Goal: Check status: Check status

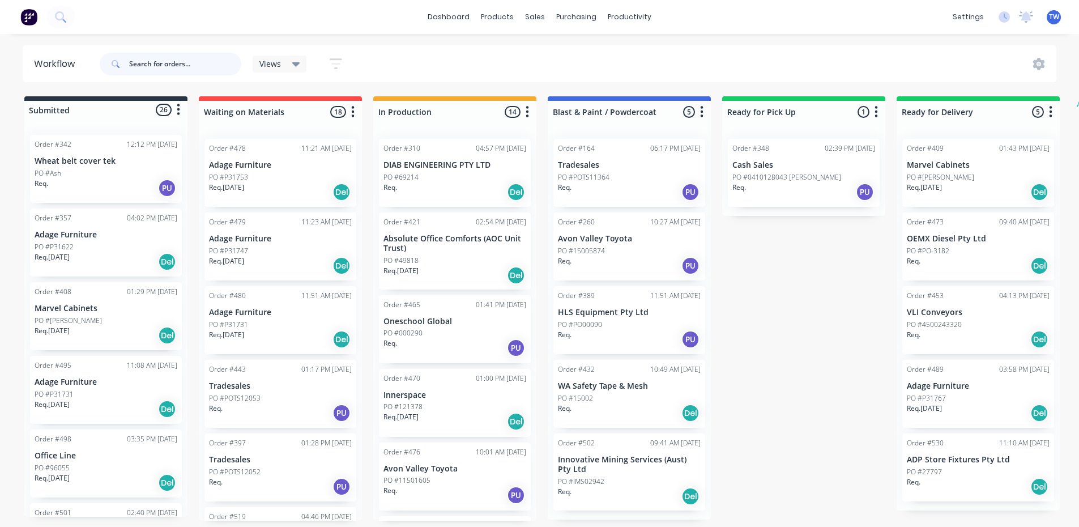
click at [202, 58] on input "text" at bounding box center [185, 64] width 112 height 23
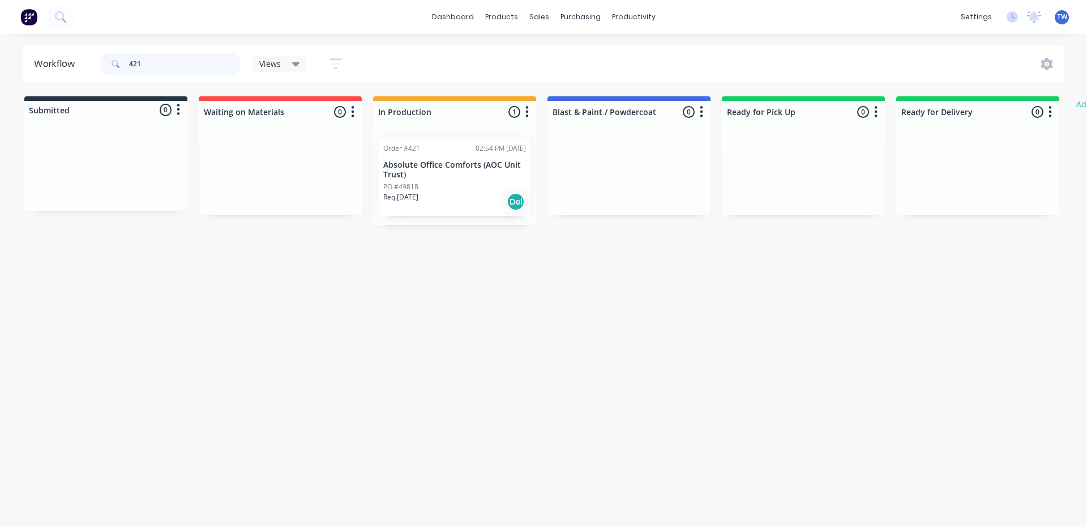
type input "421"
click at [458, 185] on div "PO #49818" at bounding box center [454, 187] width 143 height 10
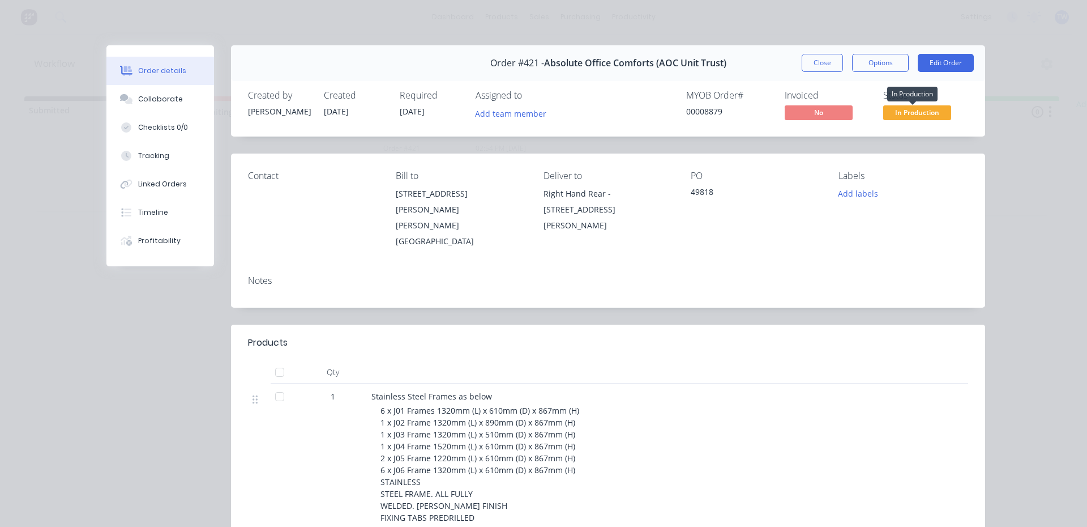
click at [930, 113] on span "In Production" at bounding box center [917, 112] width 68 height 14
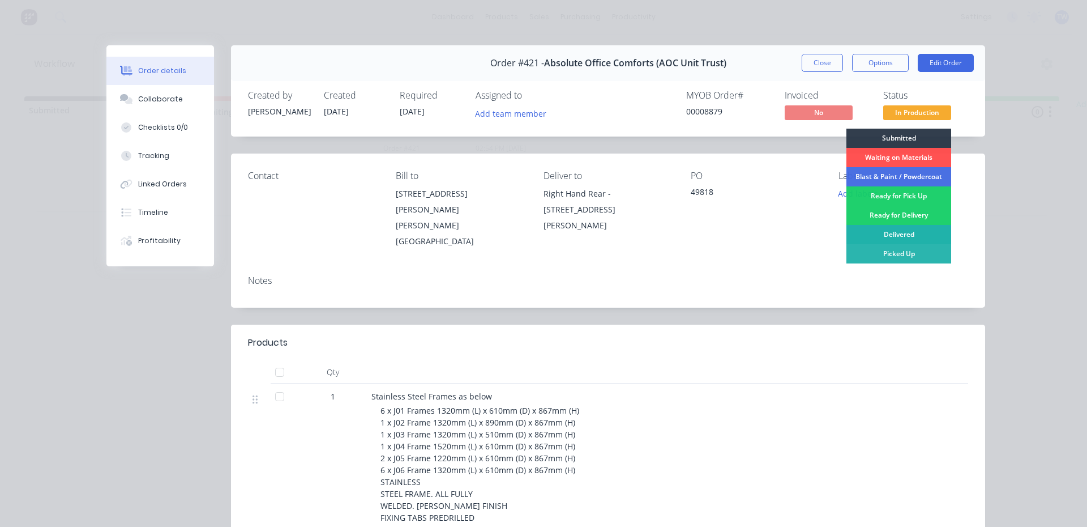
click at [911, 234] on div "Delivered" at bounding box center [899, 234] width 105 height 19
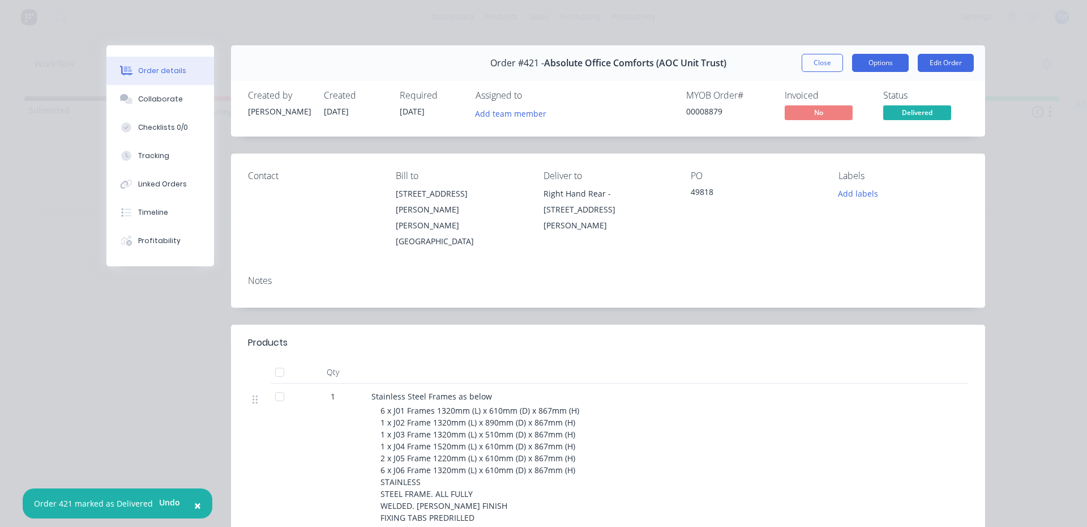
click at [885, 67] on button "Options" at bounding box center [880, 63] width 57 height 18
click at [1014, 210] on div "Order details Collaborate Checklists 0/0 Tracking Linked Orders Timeline Profit…" at bounding box center [543, 263] width 1087 height 527
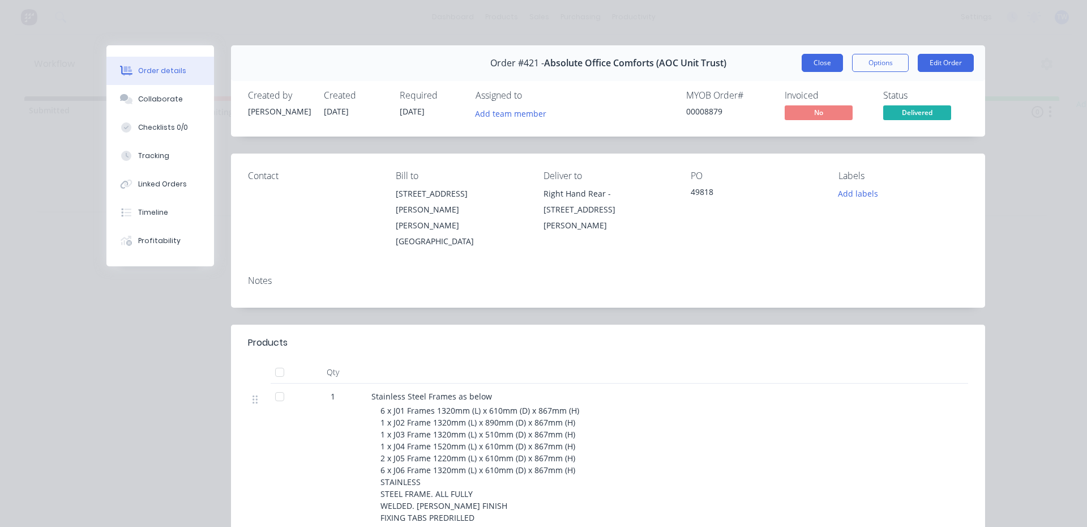
click at [827, 63] on button "Close" at bounding box center [822, 63] width 41 height 18
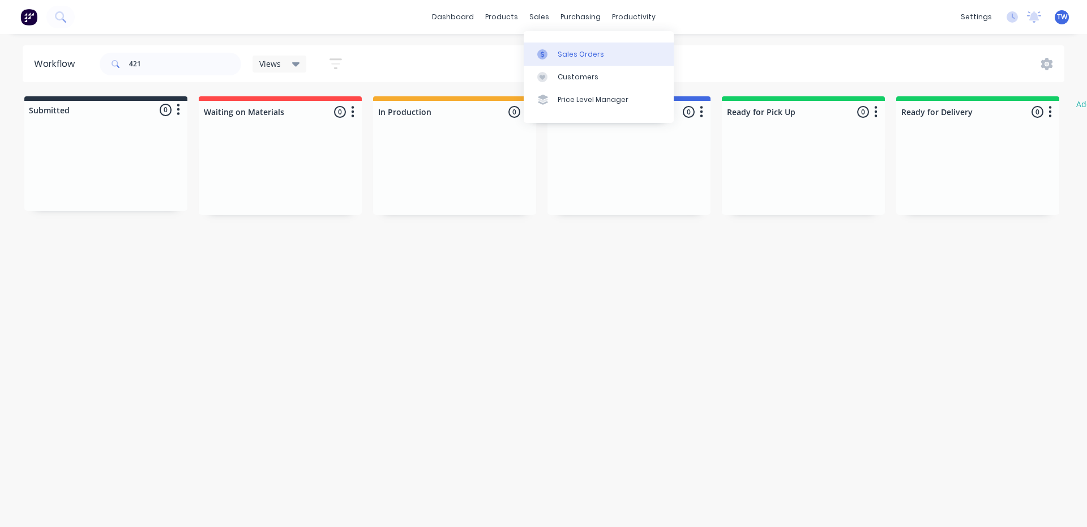
click at [567, 51] on div "Sales Orders" at bounding box center [581, 54] width 46 height 10
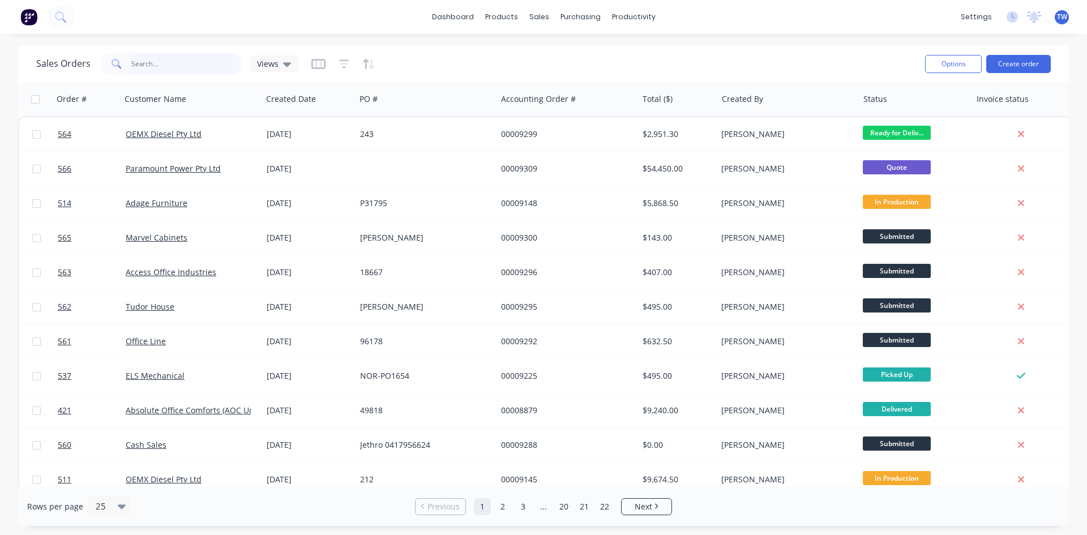
click at [146, 67] on input "text" at bounding box center [186, 64] width 110 height 23
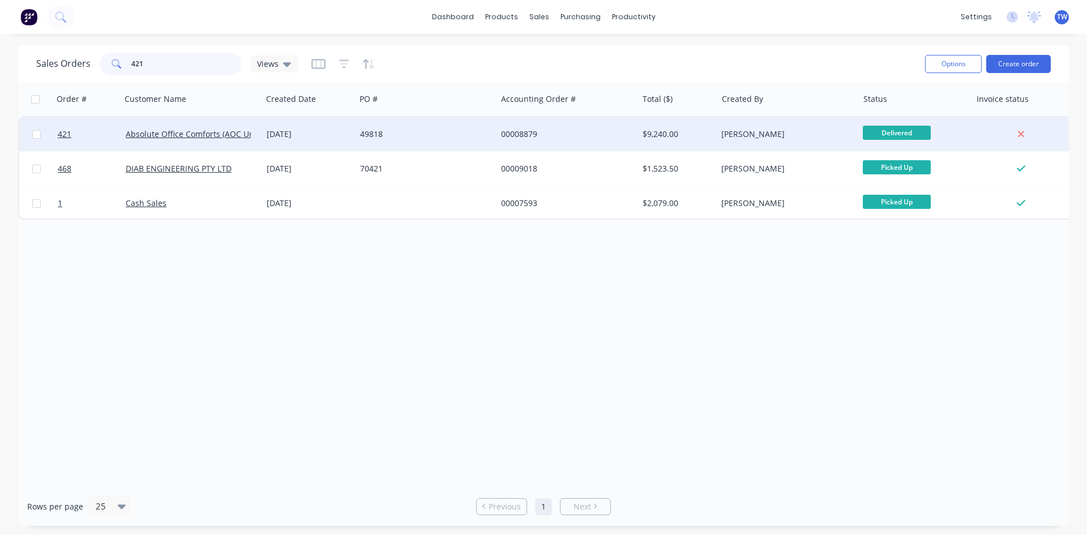
type input "421"
click at [543, 128] on div "00008879" at bounding box center [567, 134] width 141 height 34
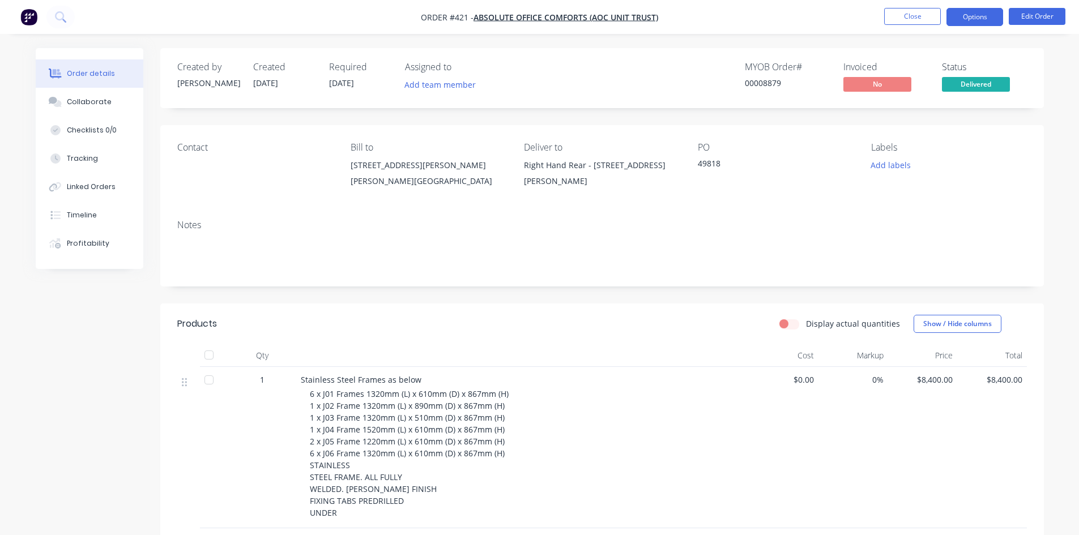
click at [981, 15] on button "Options" at bounding box center [974, 17] width 57 height 18
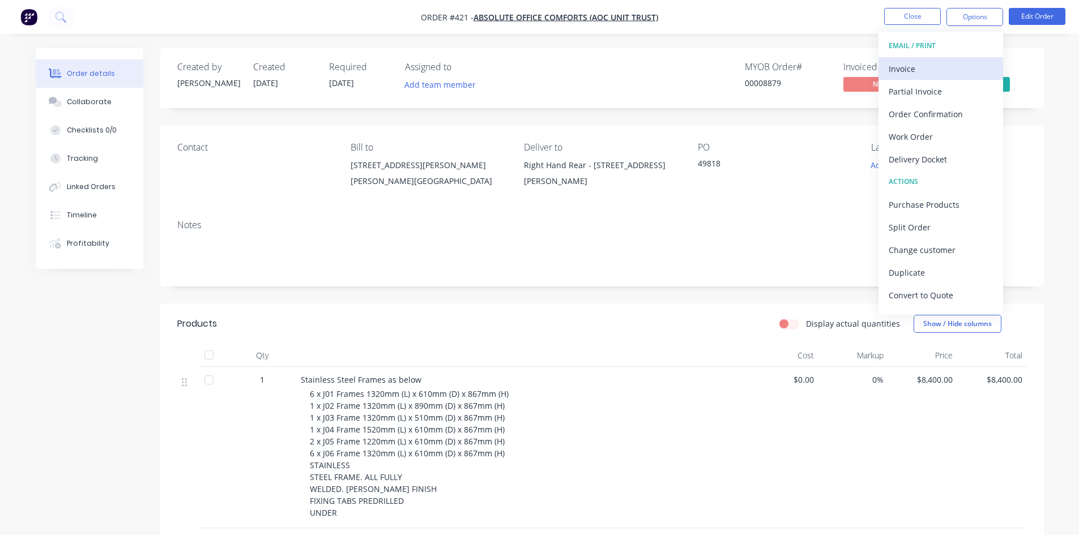
click at [919, 69] on div "Invoice" at bounding box center [941, 69] width 104 height 16
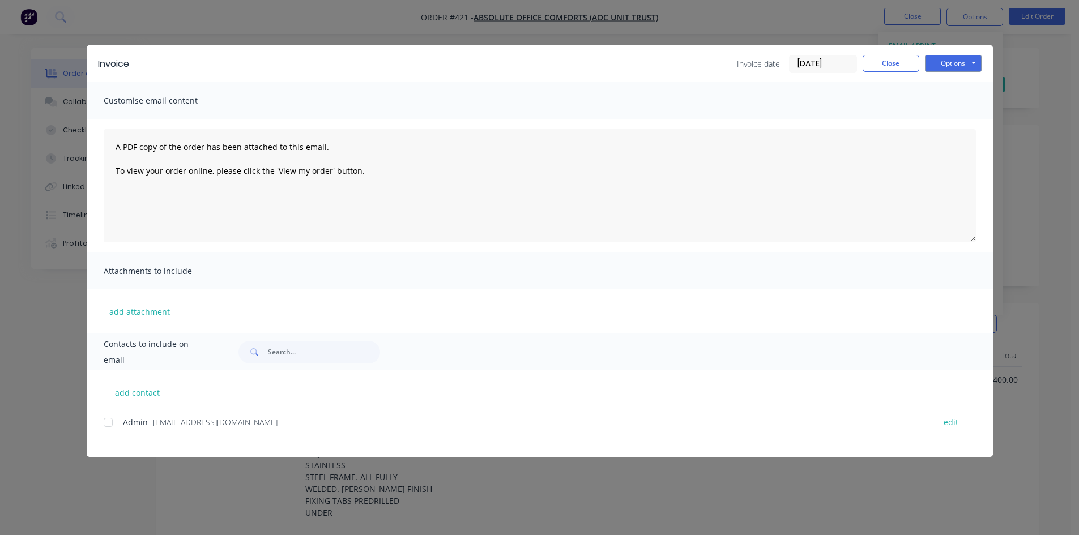
click at [108, 420] on div at bounding box center [108, 422] width 23 height 23
click at [934, 64] on button "Options" at bounding box center [953, 63] width 57 height 17
click at [948, 122] on button "Email" at bounding box center [961, 121] width 72 height 19
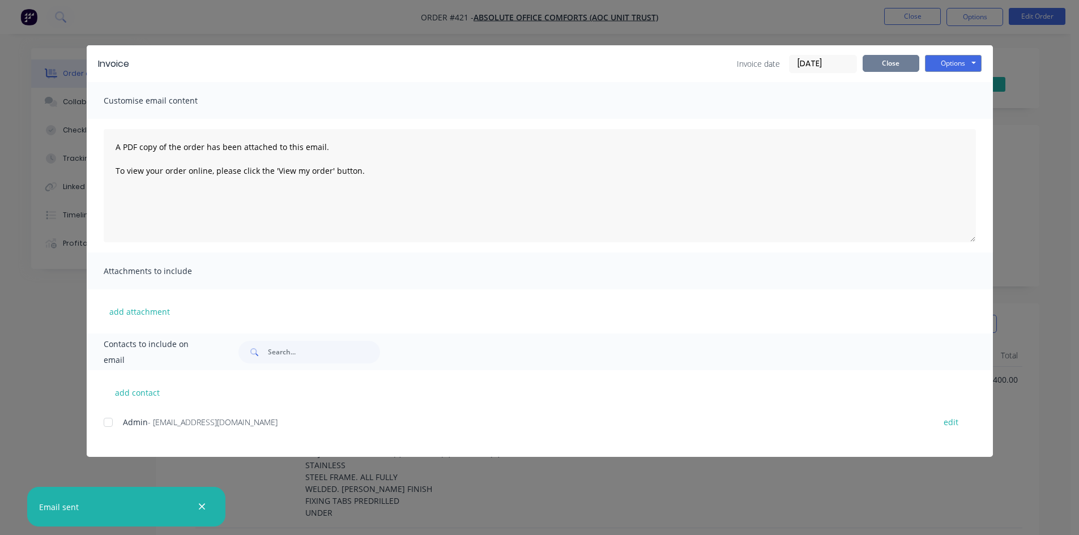
click at [908, 65] on button "Close" at bounding box center [891, 63] width 57 height 17
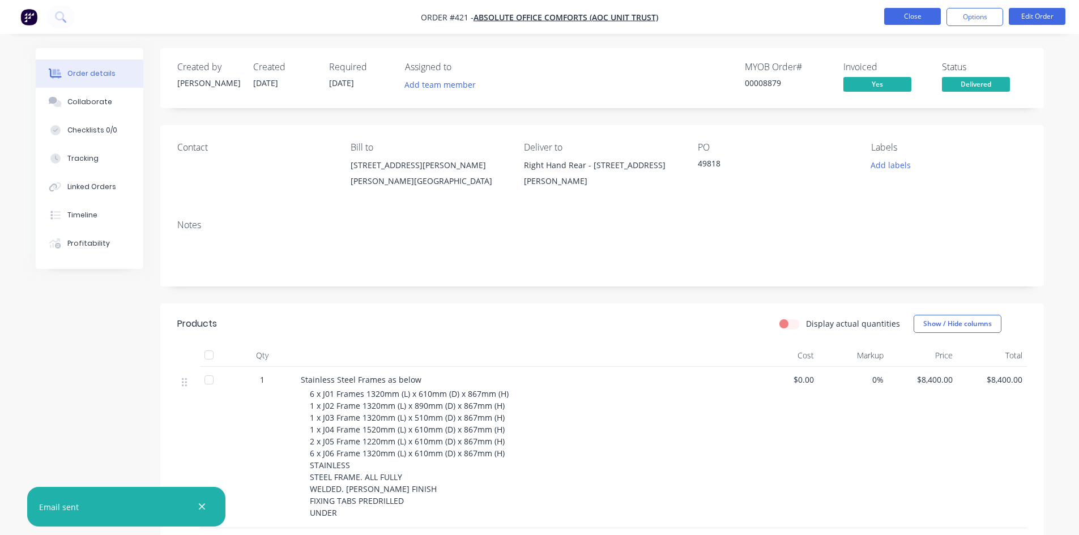
click at [908, 18] on button "Close" at bounding box center [912, 16] width 57 height 17
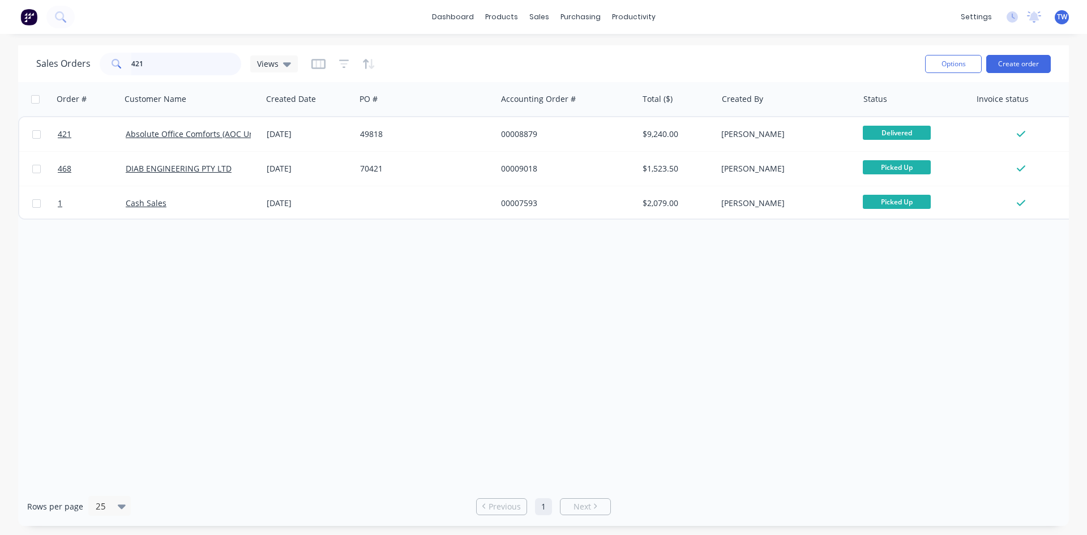
click at [148, 60] on input "421" at bounding box center [186, 64] width 110 height 23
type input "4"
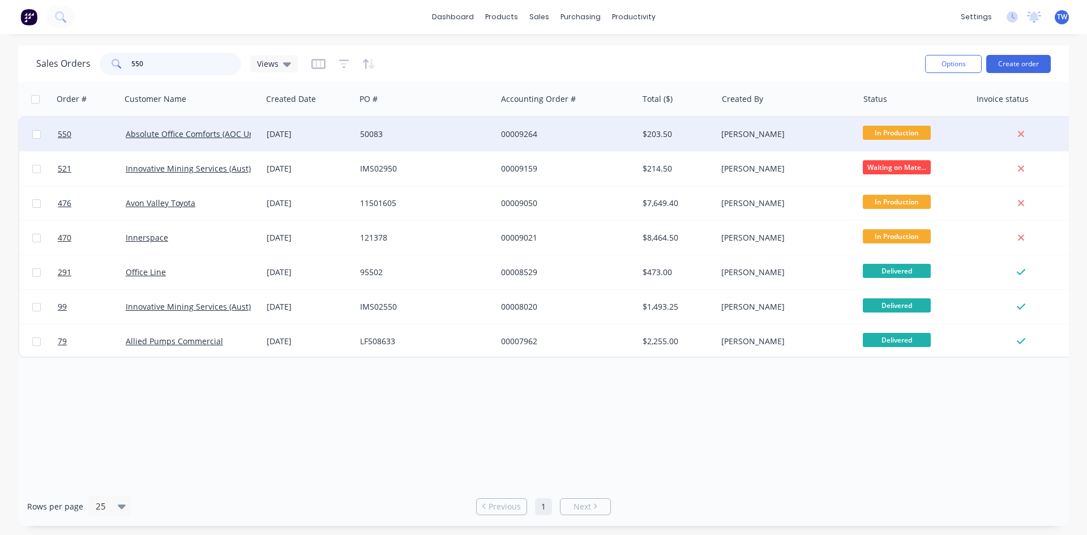
type input "550"
click at [885, 133] on span "In Production" at bounding box center [897, 133] width 68 height 14
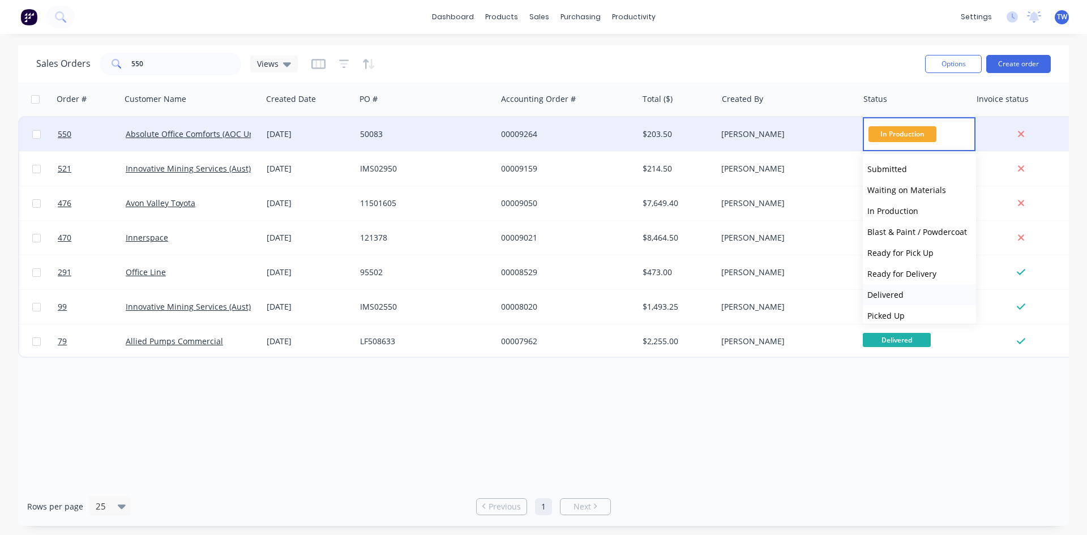
click at [910, 294] on button "Delivered" at bounding box center [919, 294] width 113 height 21
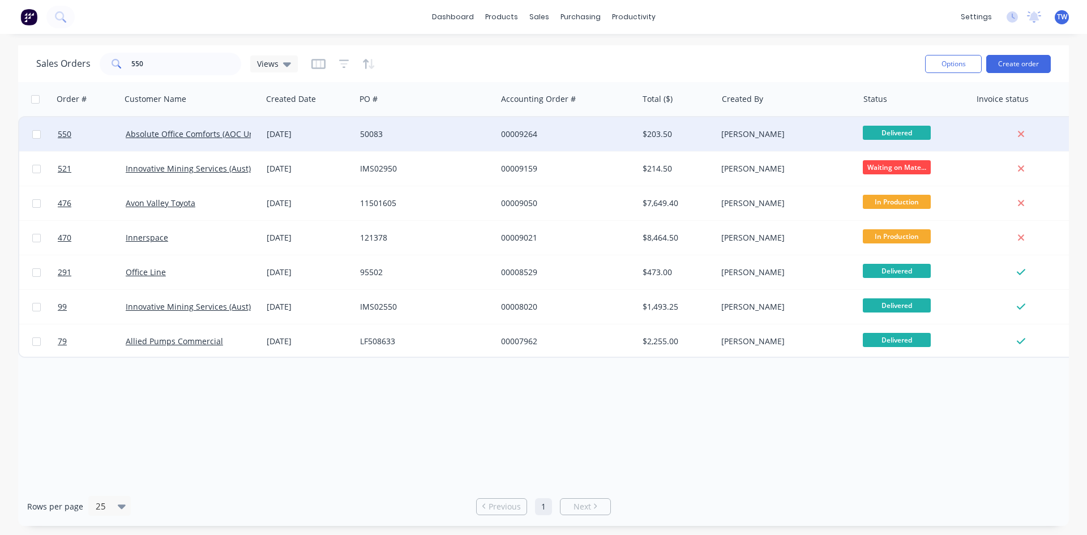
click at [796, 131] on div "[PERSON_NAME]" at bounding box center [785, 134] width 126 height 11
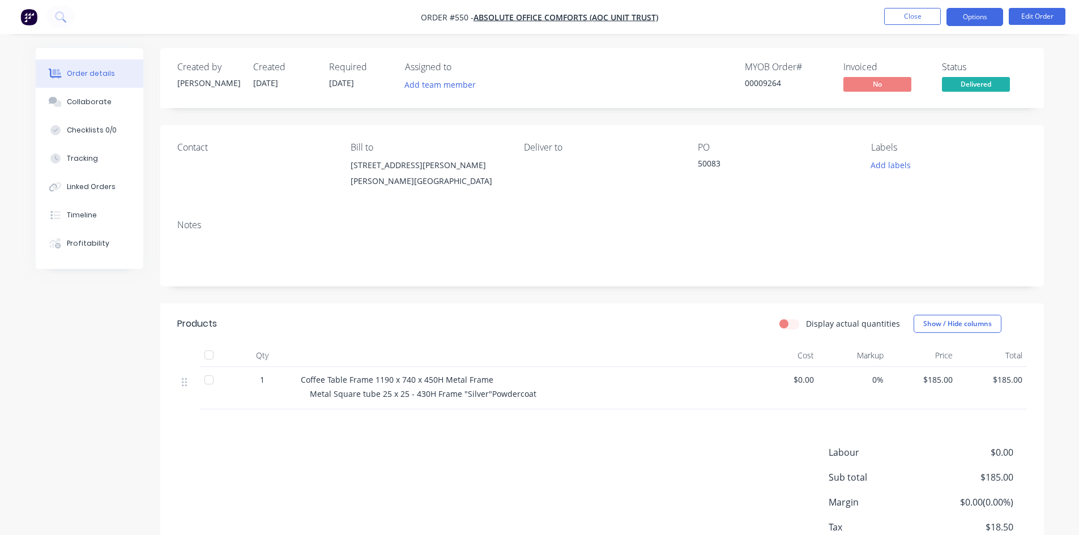
click at [967, 17] on button "Options" at bounding box center [974, 17] width 57 height 18
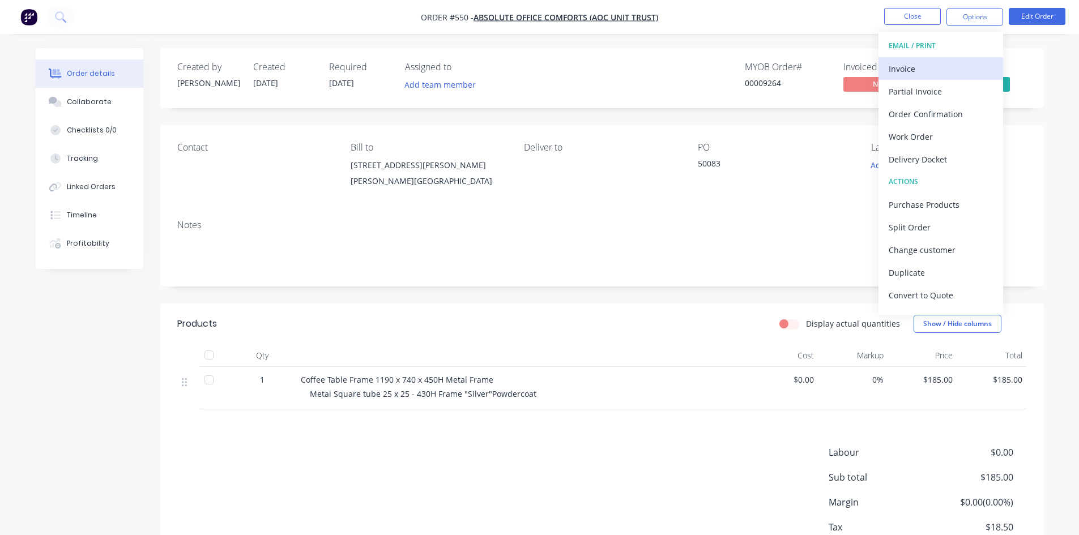
click at [933, 69] on div "Invoice" at bounding box center [941, 69] width 104 height 16
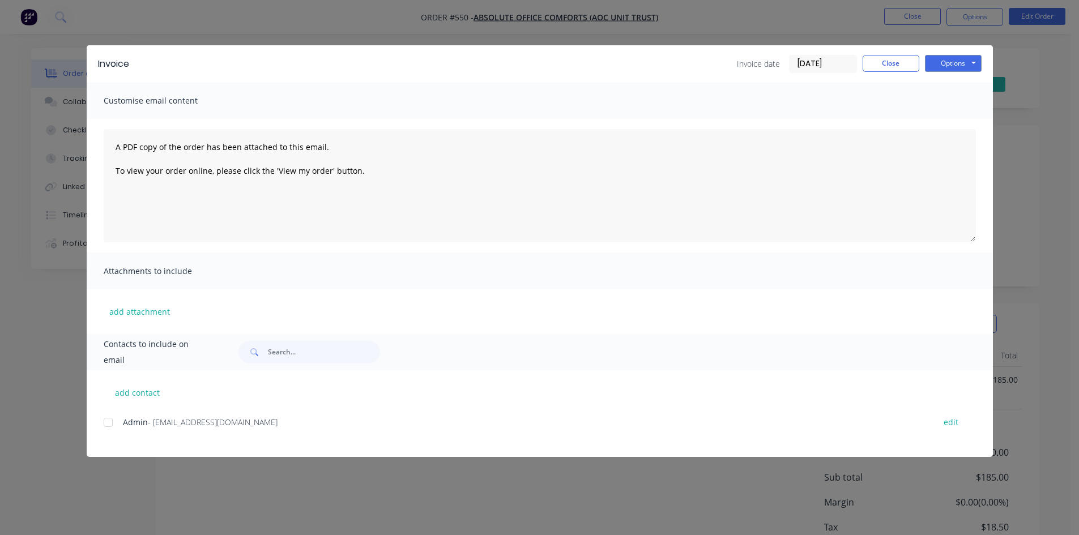
click at [108, 421] on div at bounding box center [108, 422] width 23 height 23
click at [938, 61] on button "Options" at bounding box center [953, 63] width 57 height 17
click at [961, 118] on button "Email" at bounding box center [961, 121] width 72 height 19
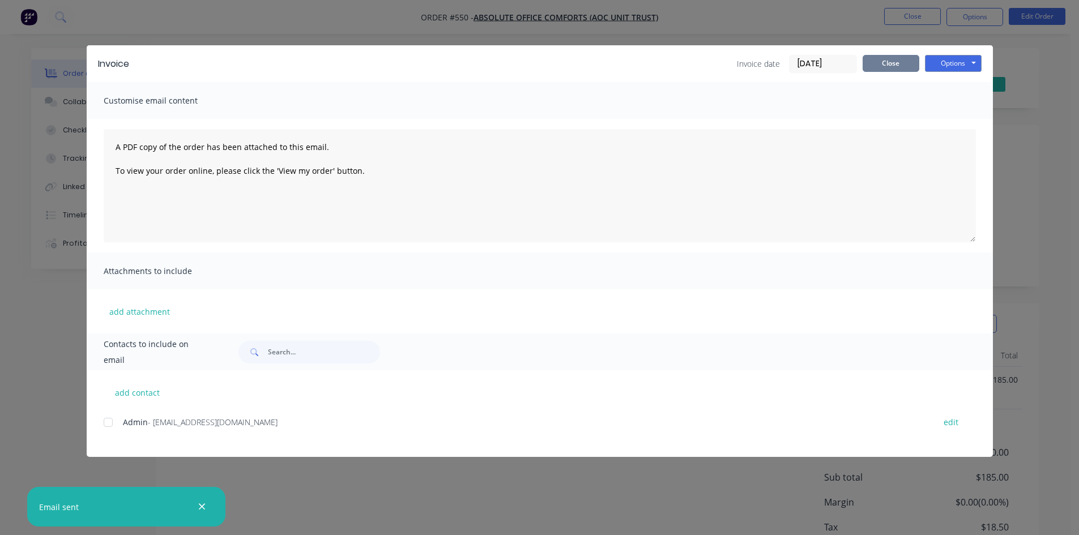
click at [886, 62] on button "Close" at bounding box center [891, 63] width 57 height 17
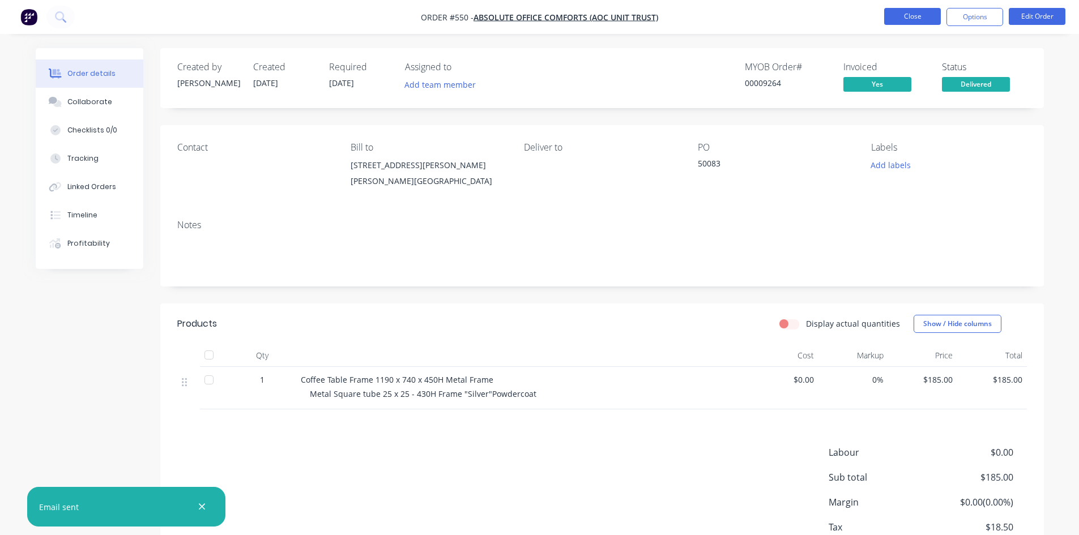
click at [903, 15] on button "Close" at bounding box center [912, 16] width 57 height 17
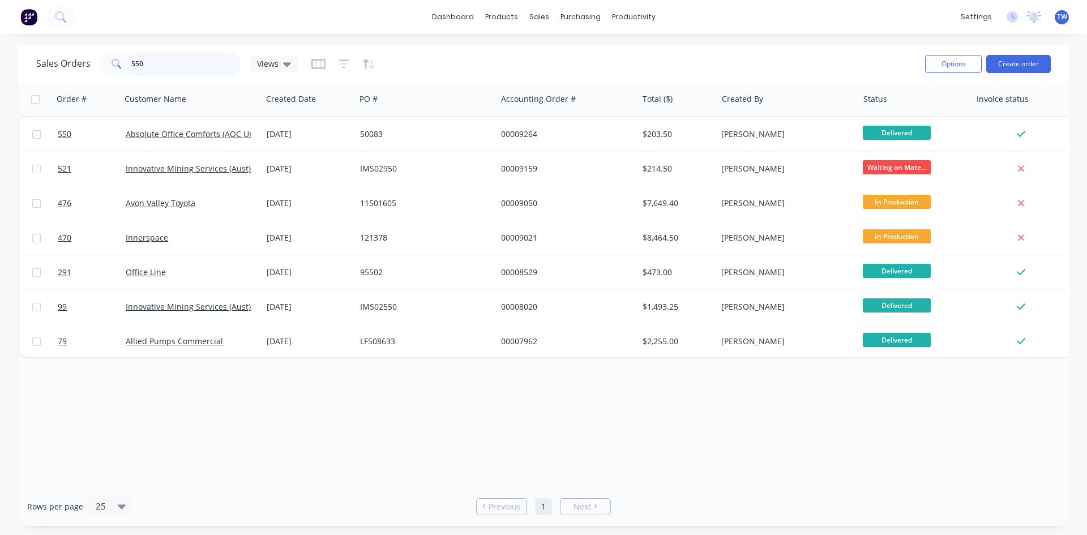
click at [159, 63] on input "550" at bounding box center [186, 64] width 110 height 23
type input "5"
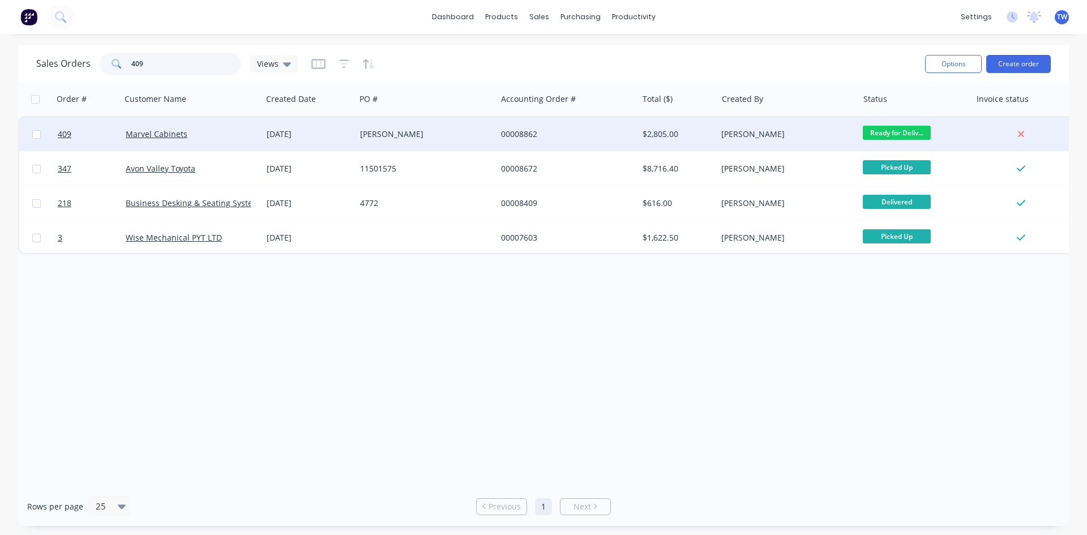
type input "409"
click at [882, 136] on span "Ready for Deliv..." at bounding box center [897, 133] width 68 height 14
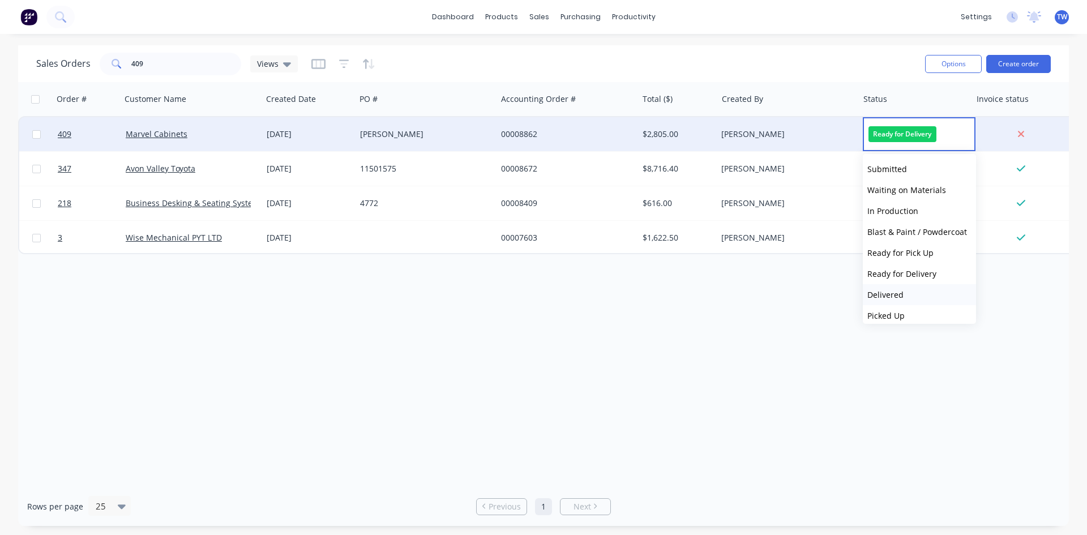
click at [904, 294] on button "Delivered" at bounding box center [919, 294] width 113 height 21
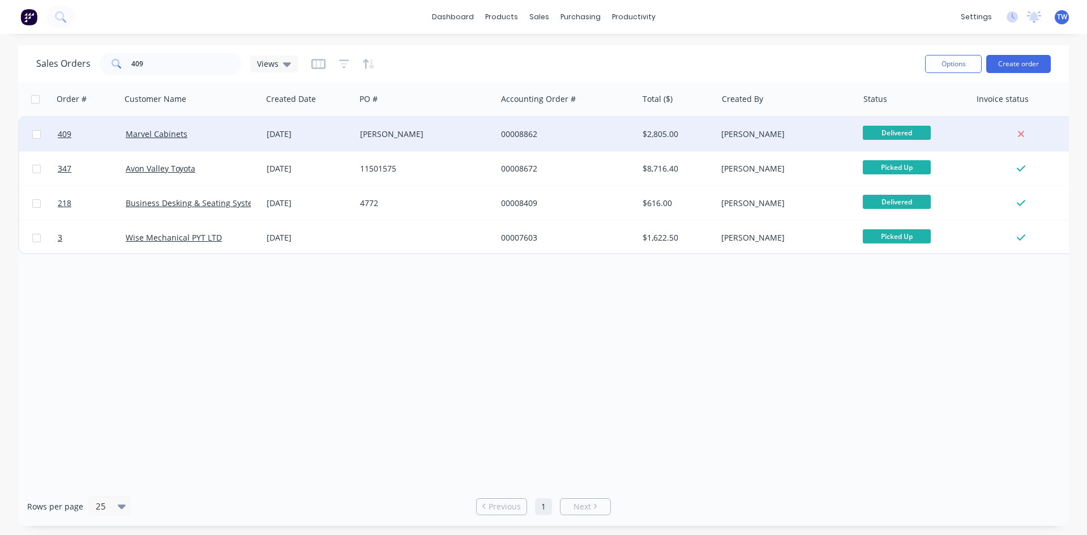
click at [825, 123] on div "[PERSON_NAME]" at bounding box center [787, 134] width 141 height 34
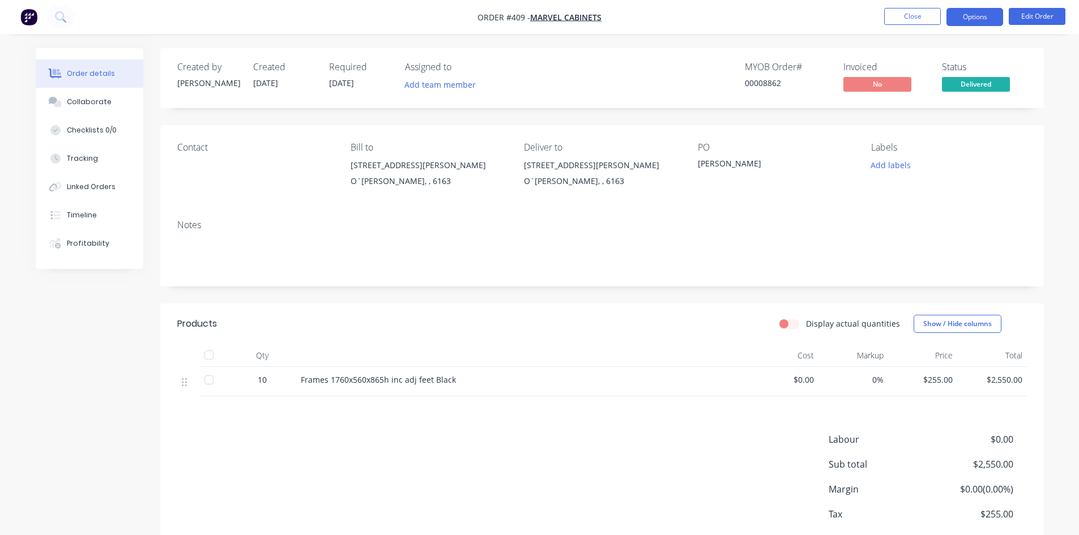
click at [983, 19] on button "Options" at bounding box center [974, 17] width 57 height 18
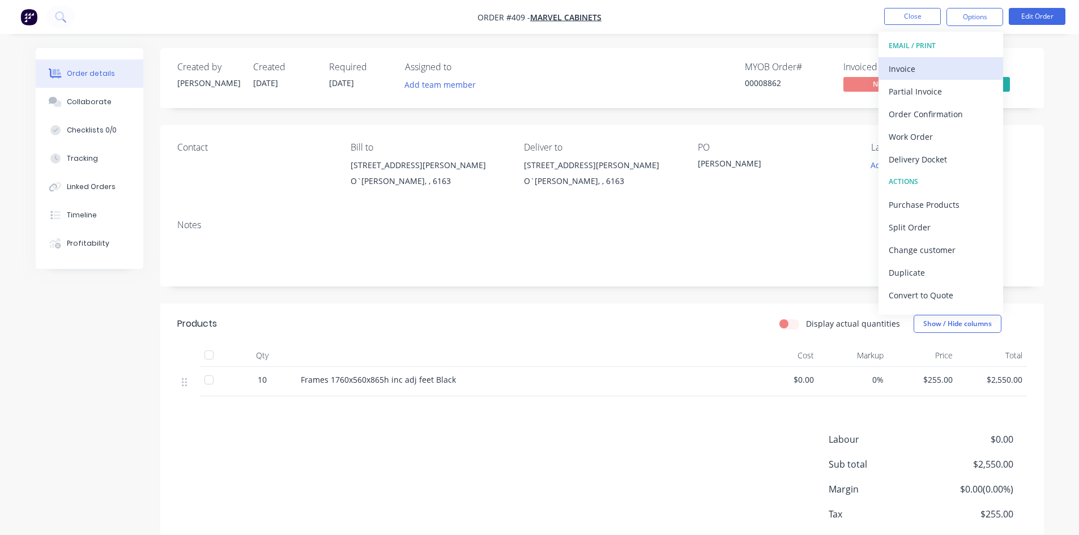
click at [923, 67] on div "Invoice" at bounding box center [941, 69] width 104 height 16
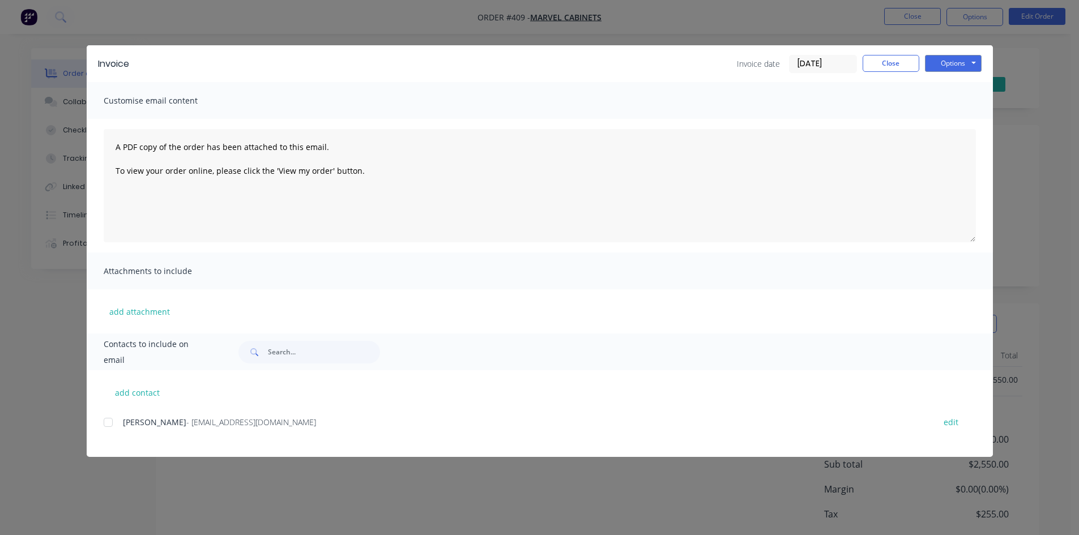
click at [109, 420] on div at bounding box center [108, 422] width 23 height 23
click at [941, 65] on button "Options" at bounding box center [953, 63] width 57 height 17
click at [950, 118] on button "Email" at bounding box center [961, 121] width 72 height 19
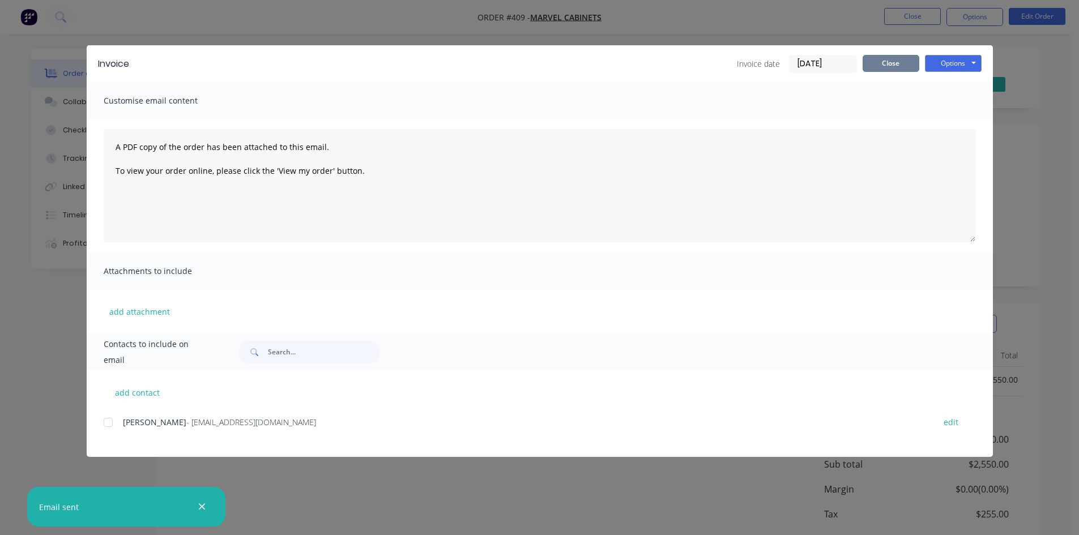
drag, startPoint x: 900, startPoint y: 69, endPoint x: 895, endPoint y: 51, distance: 18.4
click at [900, 69] on button "Close" at bounding box center [891, 63] width 57 height 17
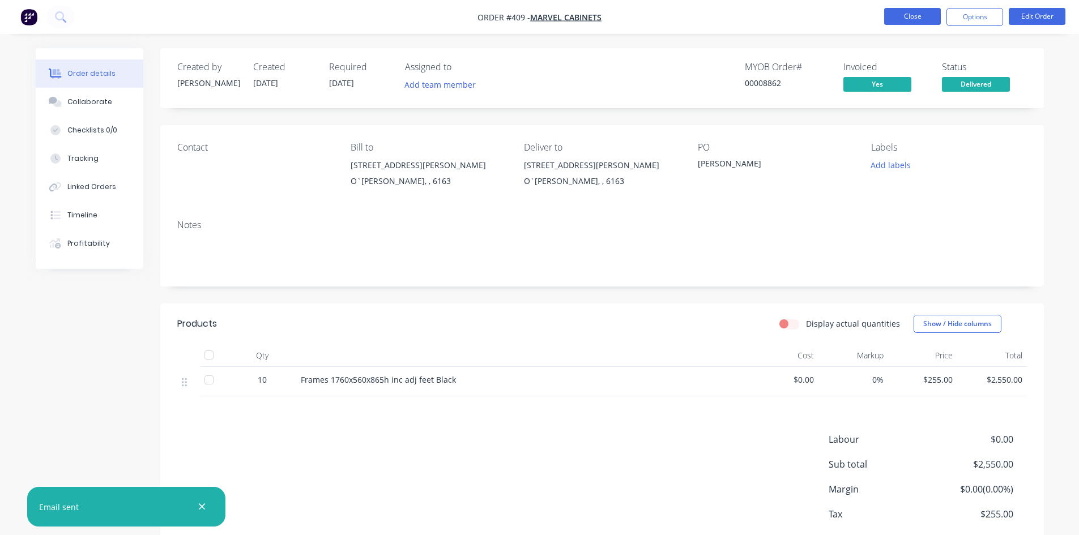
click at [898, 19] on button "Close" at bounding box center [912, 16] width 57 height 17
